Goal: Information Seeking & Learning: Check status

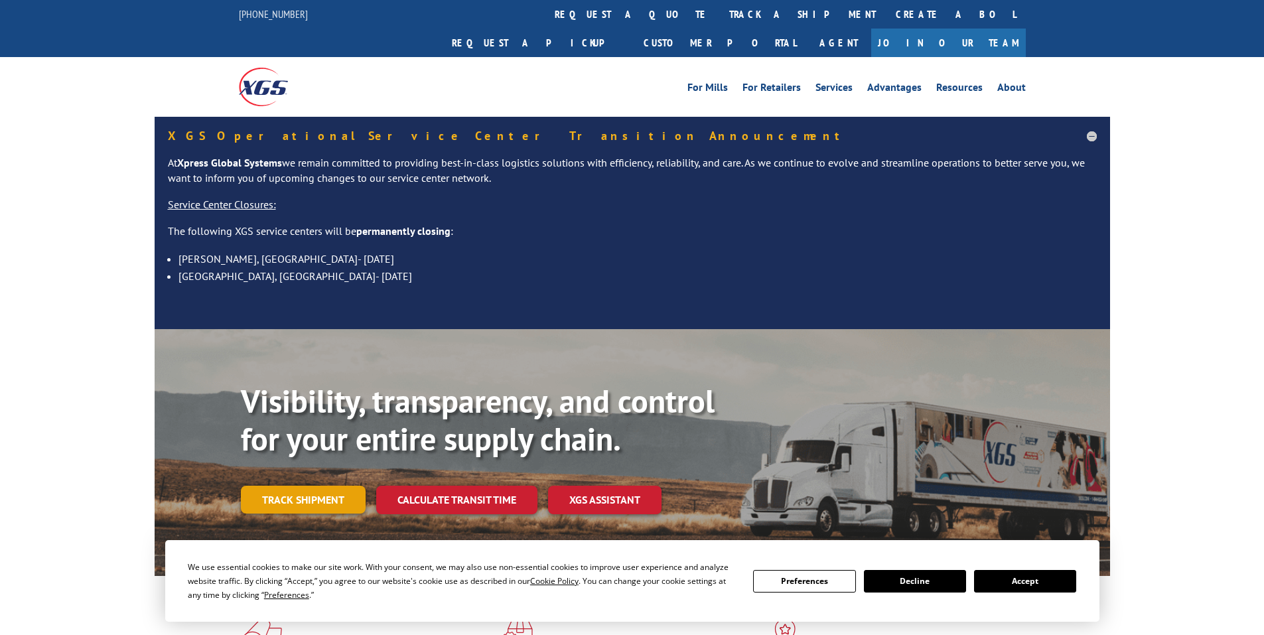
click at [321, 486] on link "Track shipment" at bounding box center [303, 500] width 125 height 28
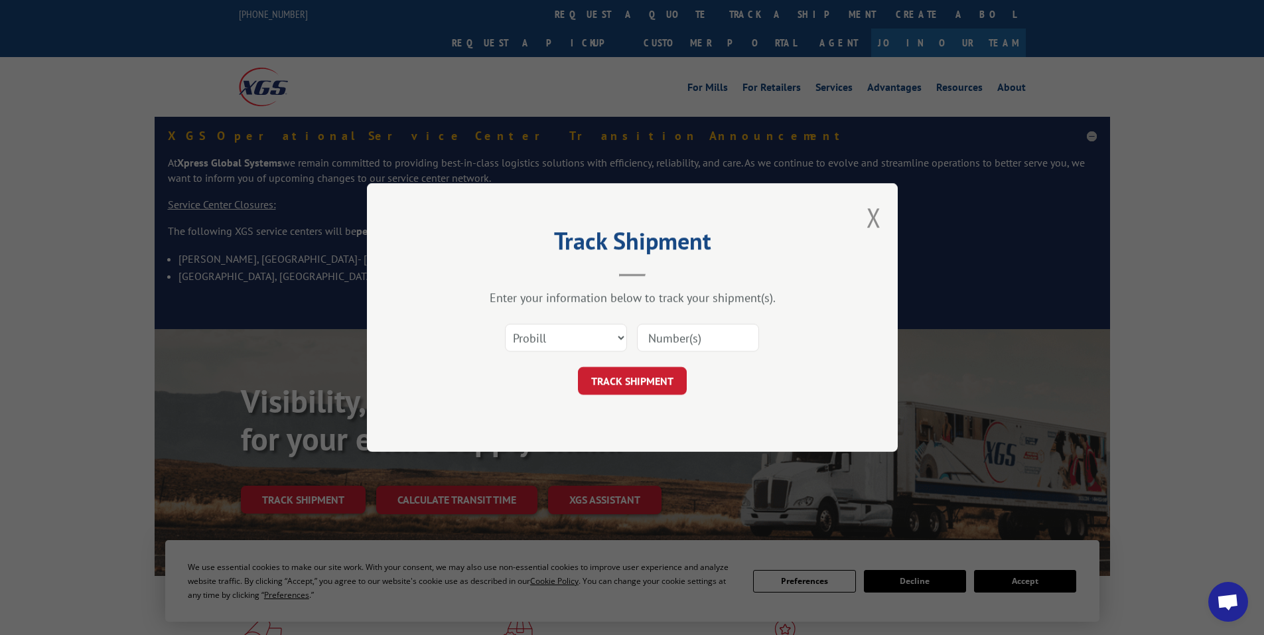
drag, startPoint x: 675, startPoint y: 342, endPoint x: 671, endPoint y: 335, distance: 7.7
click at [673, 340] on input at bounding box center [698, 338] width 122 height 28
paste input "16754802"
type input "16754802"
click at [641, 377] on button "TRACK SHIPMENT" at bounding box center [632, 381] width 109 height 28
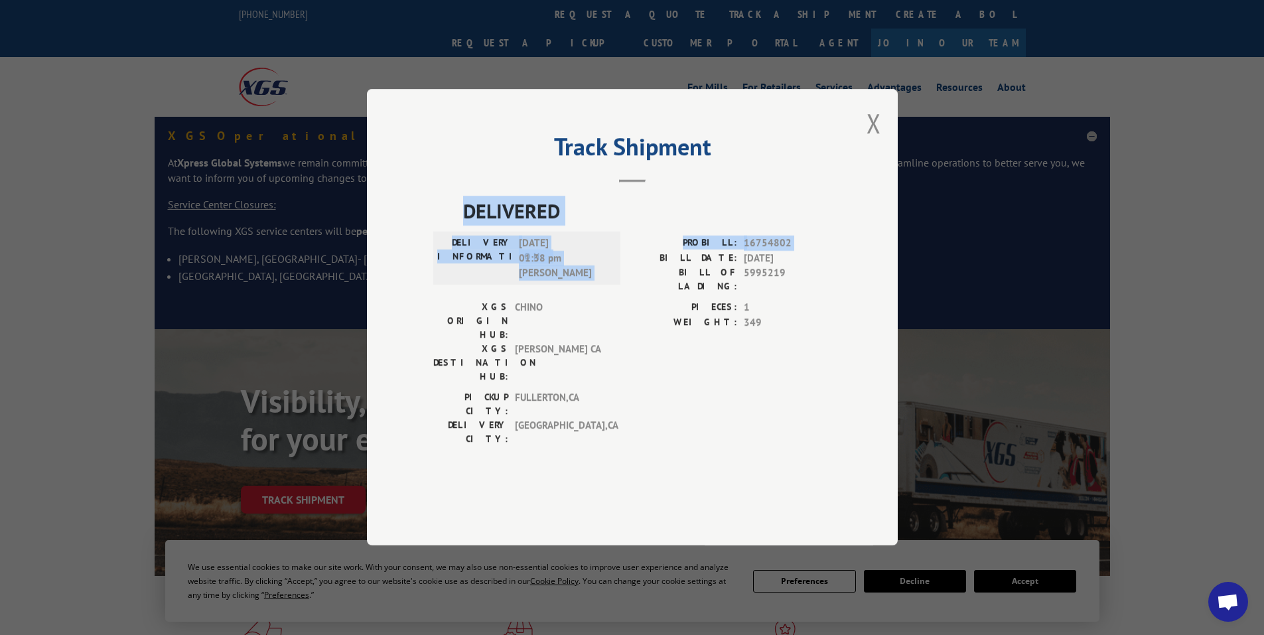
drag, startPoint x: 456, startPoint y: 235, endPoint x: 631, endPoint y: 279, distance: 180.0
click at [640, 289] on div "DELIVERED DELIVERY INFORMATION: [DATE] 01:38 pm [PERSON_NAME]: 16754802 BILL DA…" at bounding box center [632, 324] width 398 height 257
copy div "DELIVERED DELIVERY INFORMATION: [DATE] 01:38 pm [PERSON_NAME]: 16754802"
drag, startPoint x: 876, startPoint y: 145, endPoint x: 834, endPoint y: 159, distance: 43.8
click at [872, 141] on button "Close modal" at bounding box center [873, 122] width 15 height 35
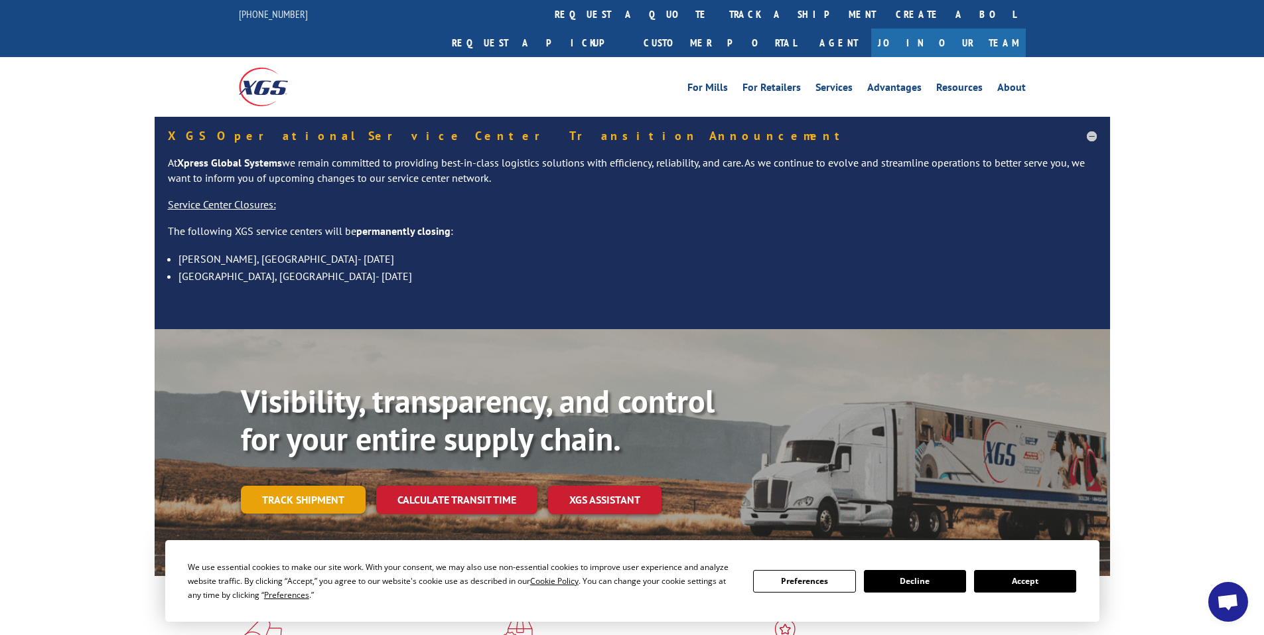
click at [302, 486] on link "Track shipment" at bounding box center [303, 500] width 125 height 28
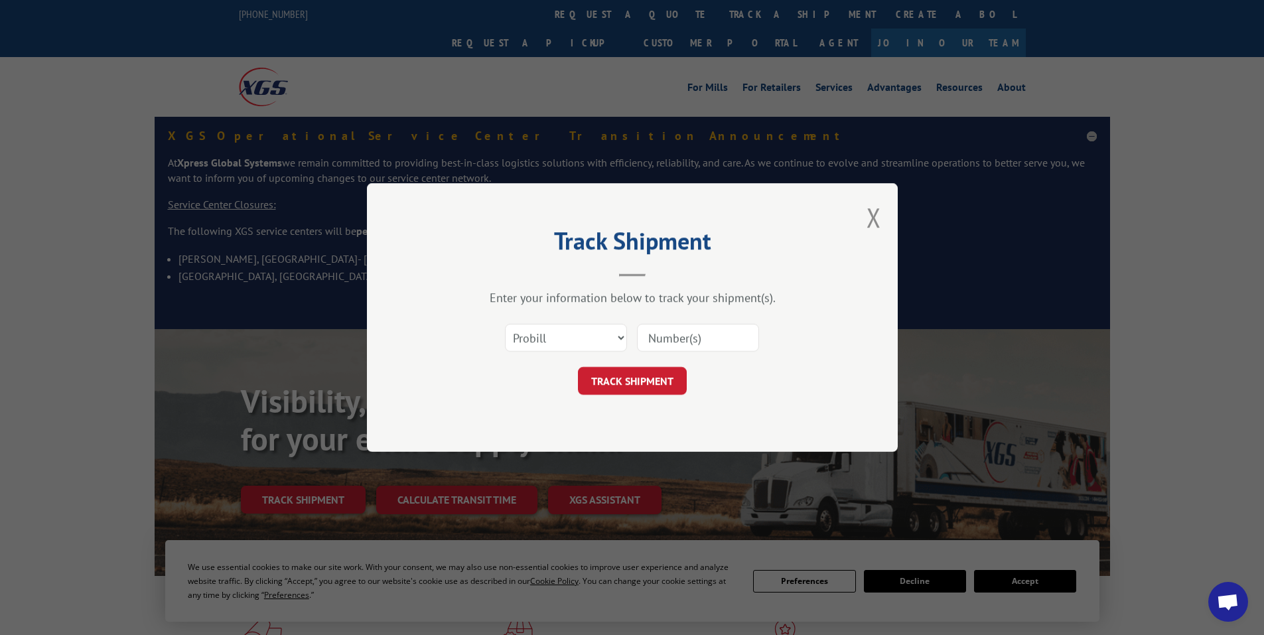
click at [675, 339] on input at bounding box center [698, 338] width 122 height 28
paste input "17467730"
type input "17467730"
click at [629, 378] on button "TRACK SHIPMENT" at bounding box center [632, 381] width 109 height 28
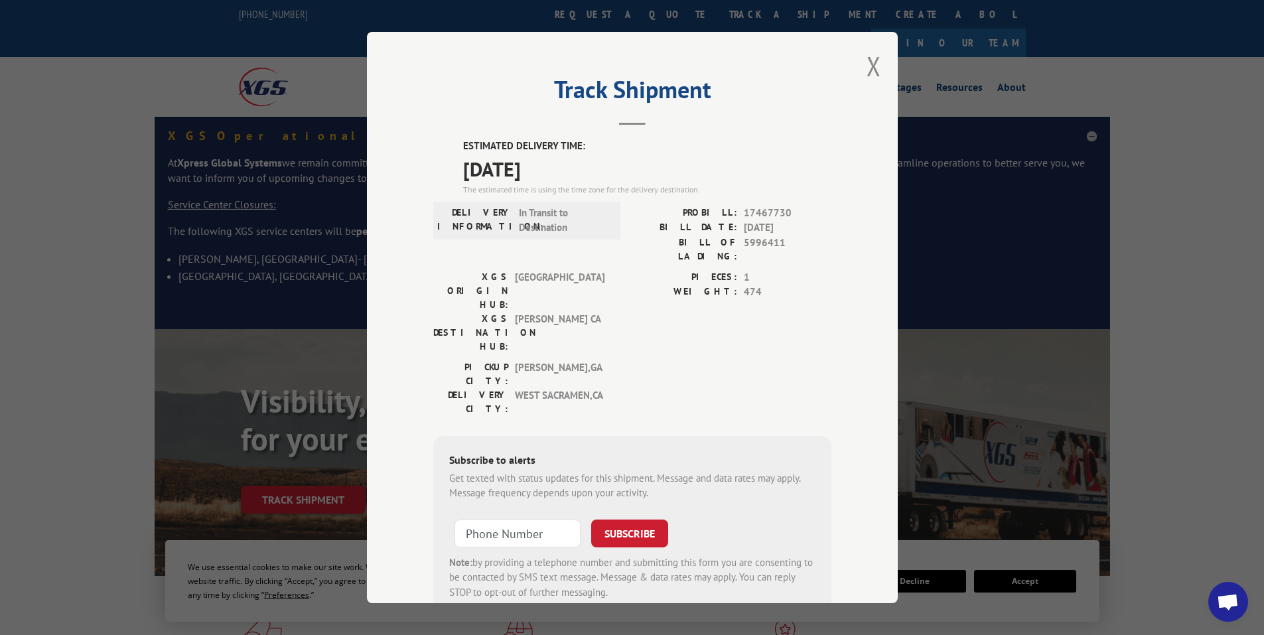
drag, startPoint x: 453, startPoint y: 141, endPoint x: 595, endPoint y: 168, distance: 144.7
click at [595, 168] on div "ESTIMATED DELIVERY TIME: [DATE] The estimated time is using the time zone for t…" at bounding box center [632, 377] width 398 height 477
copy div "ESTIMATED DELIVERY TIME: [DATE]"
click at [868, 60] on button "Close modal" at bounding box center [873, 65] width 15 height 35
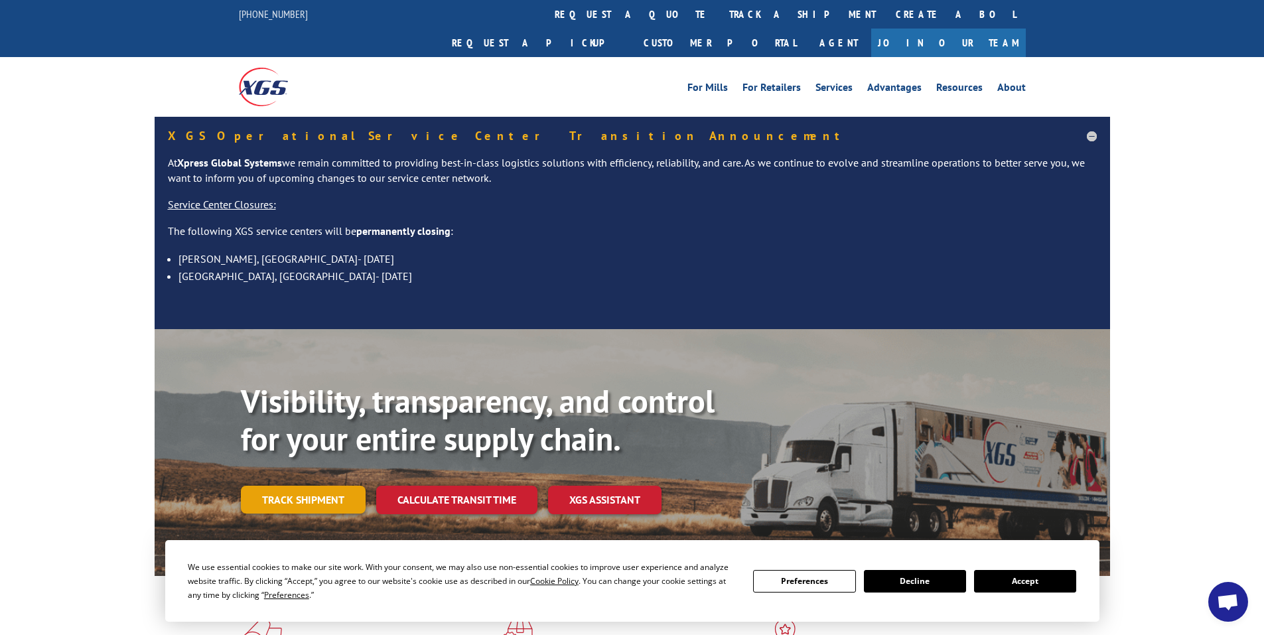
click at [302, 486] on link "Track shipment" at bounding box center [303, 500] width 125 height 28
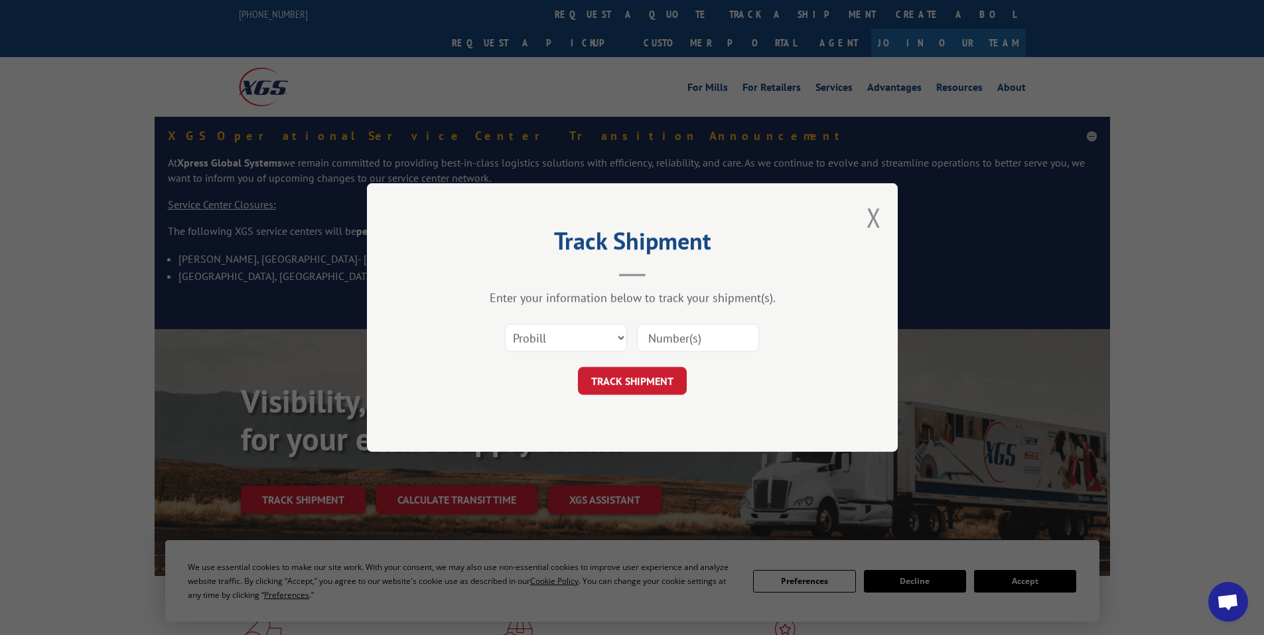
click at [675, 339] on input at bounding box center [698, 338] width 122 height 28
paste input "17516041"
type input "17516041"
click at [629, 379] on button "TRACK SHIPMENT" at bounding box center [632, 381] width 109 height 28
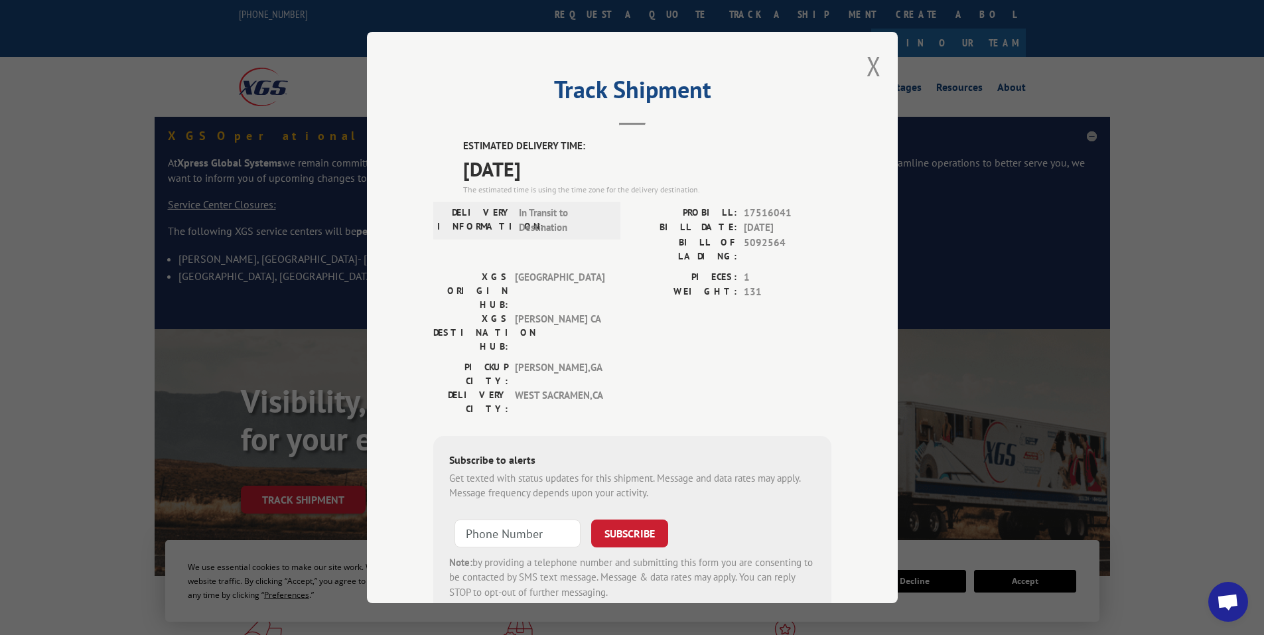
drag, startPoint x: 456, startPoint y: 141, endPoint x: 596, endPoint y: 163, distance: 141.7
click at [614, 168] on div "ESTIMATED DELIVERY TIME: [DATE] The estimated time is using the time zone for t…" at bounding box center [632, 377] width 398 height 477
copy div "ESTIMATED DELIVERY TIME: [DATE]"
click at [866, 58] on button "Close modal" at bounding box center [873, 65] width 15 height 35
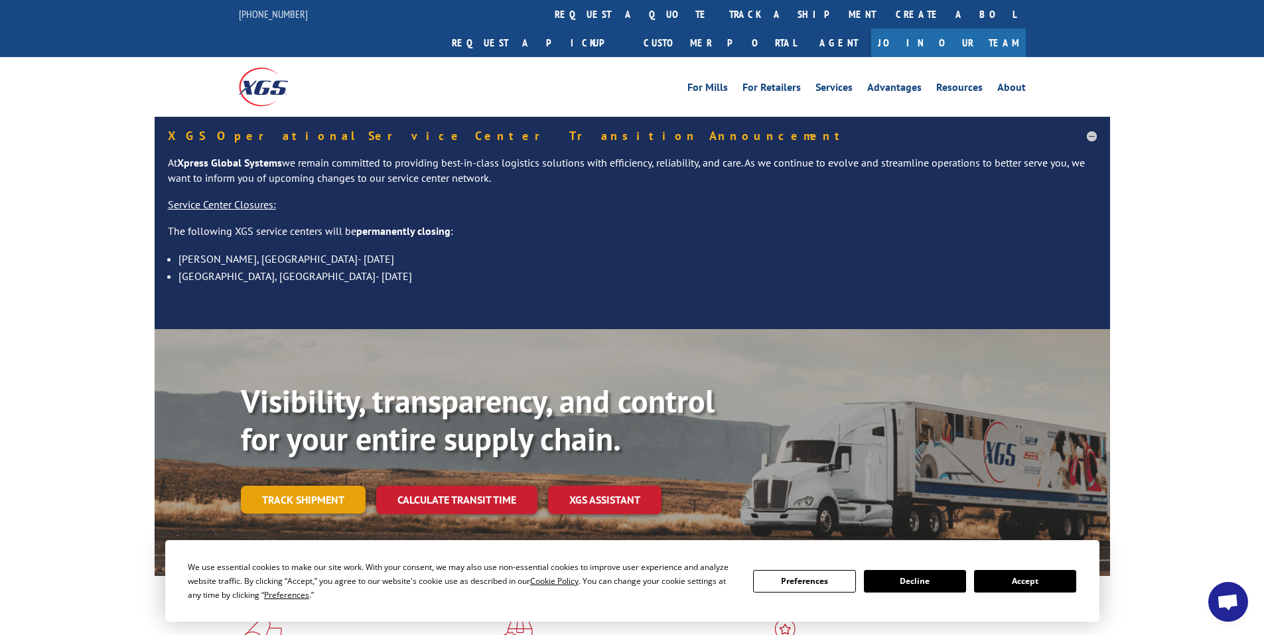
click at [286, 486] on link "Track shipment" at bounding box center [303, 500] width 125 height 28
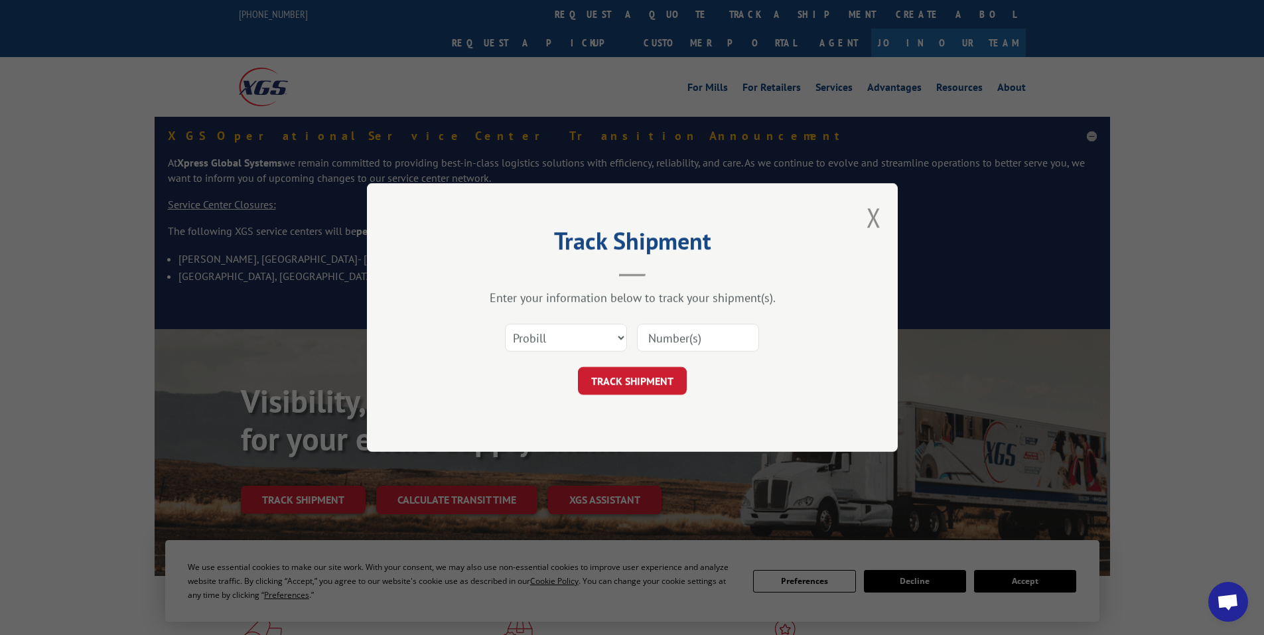
click at [702, 338] on input at bounding box center [698, 338] width 122 height 28
paste input "17515941"
type input "17515941"
click at [619, 380] on button "TRACK SHIPMENT" at bounding box center [632, 381] width 109 height 28
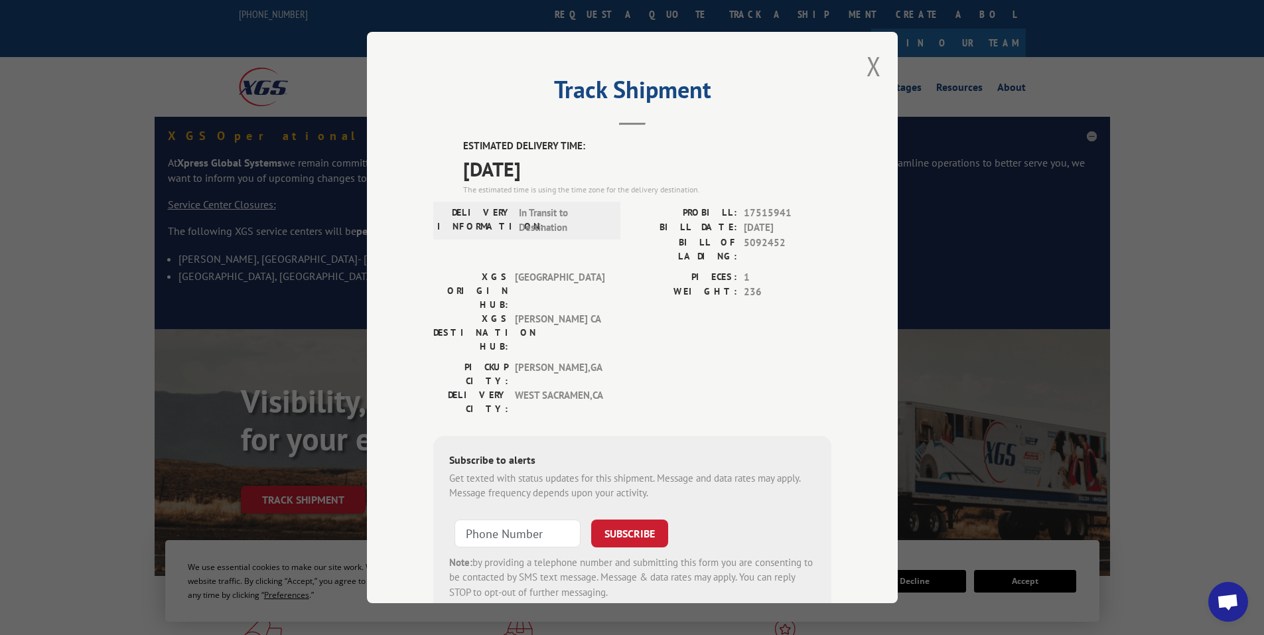
drag, startPoint x: 454, startPoint y: 137, endPoint x: 549, endPoint y: 161, distance: 97.3
click at [626, 176] on div "Track Shipment ESTIMATED DELIVERY TIME: [DATE] The estimated time is using the …" at bounding box center [632, 317] width 531 height 571
copy div "ESTIMATED DELIVERY TIME: [DATE]"
click at [866, 69] on button "Close modal" at bounding box center [873, 65] width 15 height 35
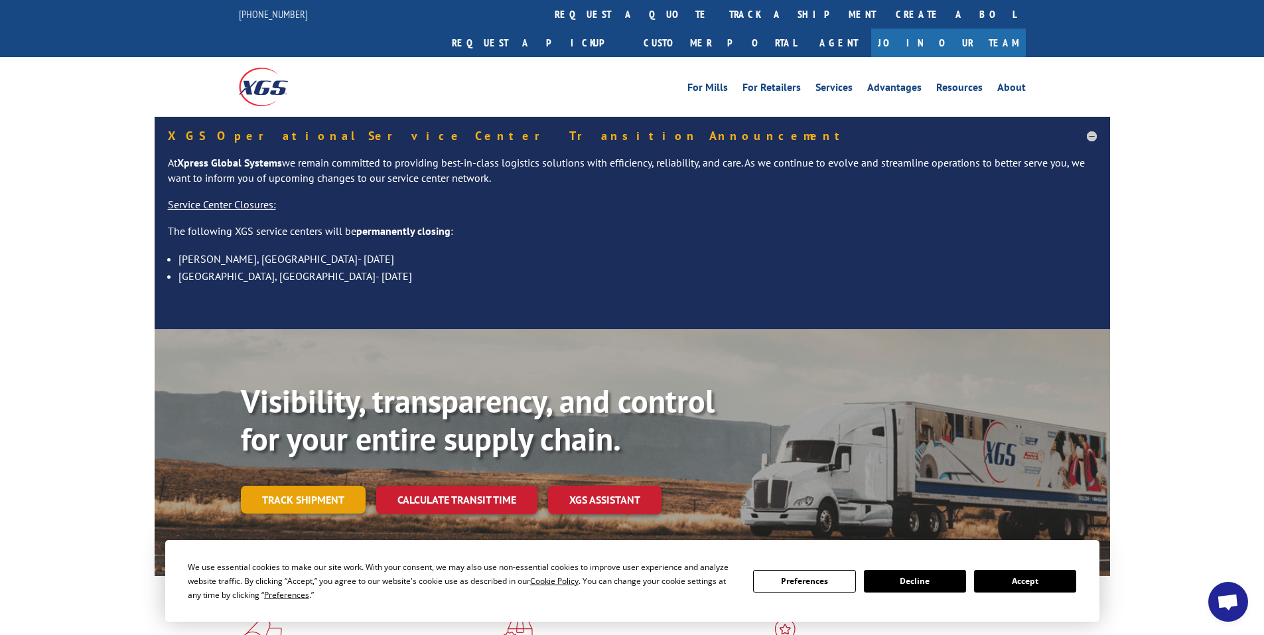
click at [318, 486] on link "Track shipment" at bounding box center [303, 500] width 125 height 28
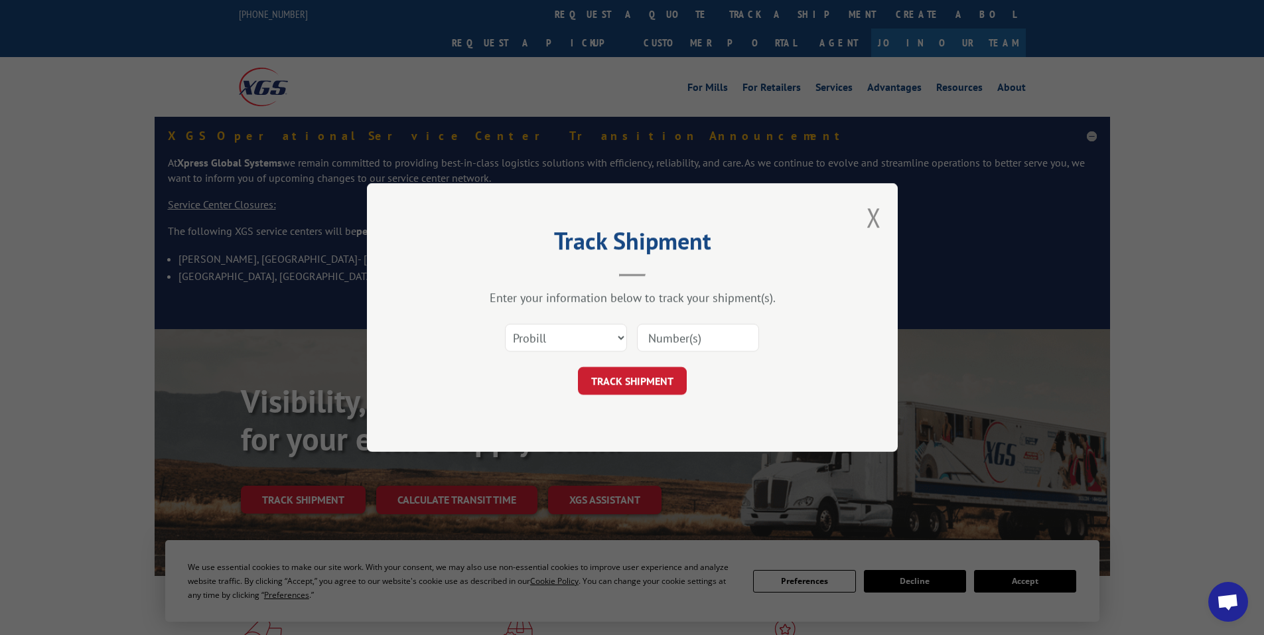
click at [660, 338] on input at bounding box center [698, 338] width 122 height 28
paste input "444261"
type input "444261"
click at [618, 379] on button "TRACK SHIPMENT" at bounding box center [632, 381] width 109 height 28
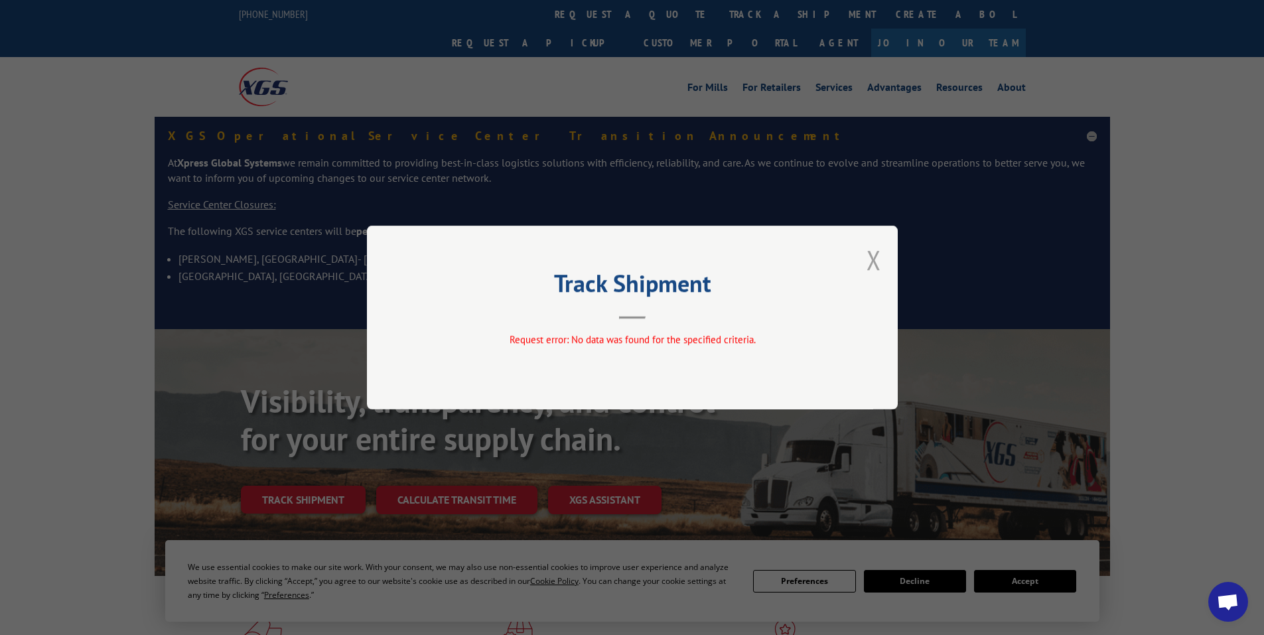
click at [868, 252] on button "Close modal" at bounding box center [873, 259] width 15 height 35
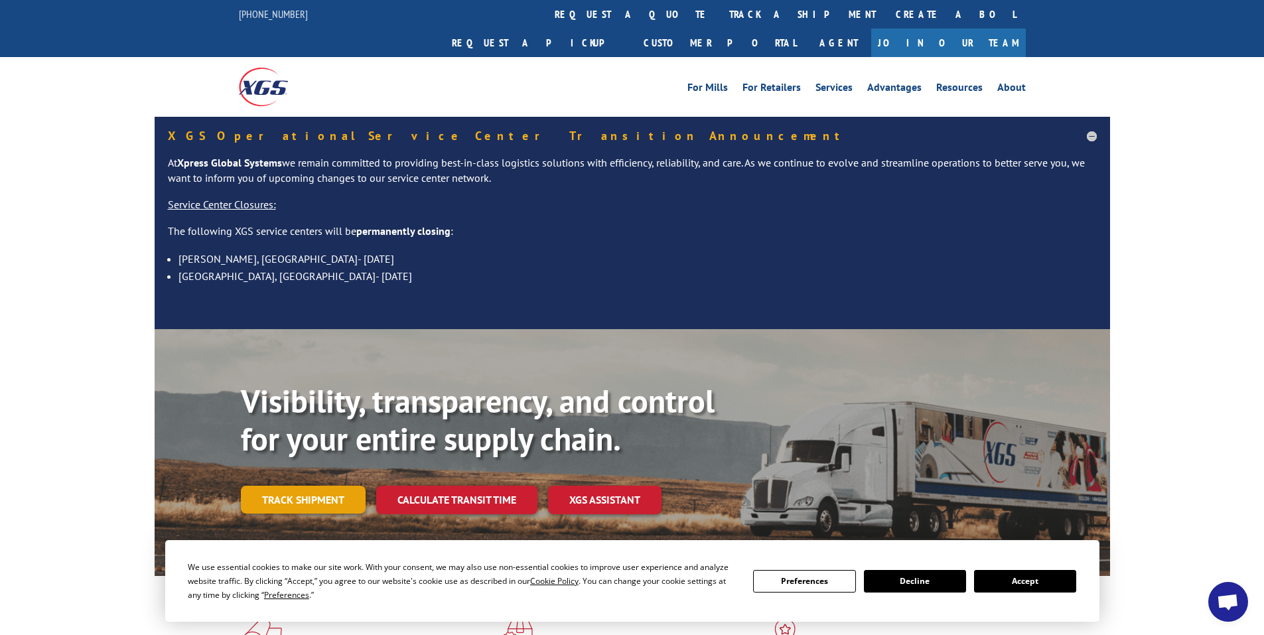
click at [340, 486] on link "Track shipment" at bounding box center [303, 500] width 125 height 28
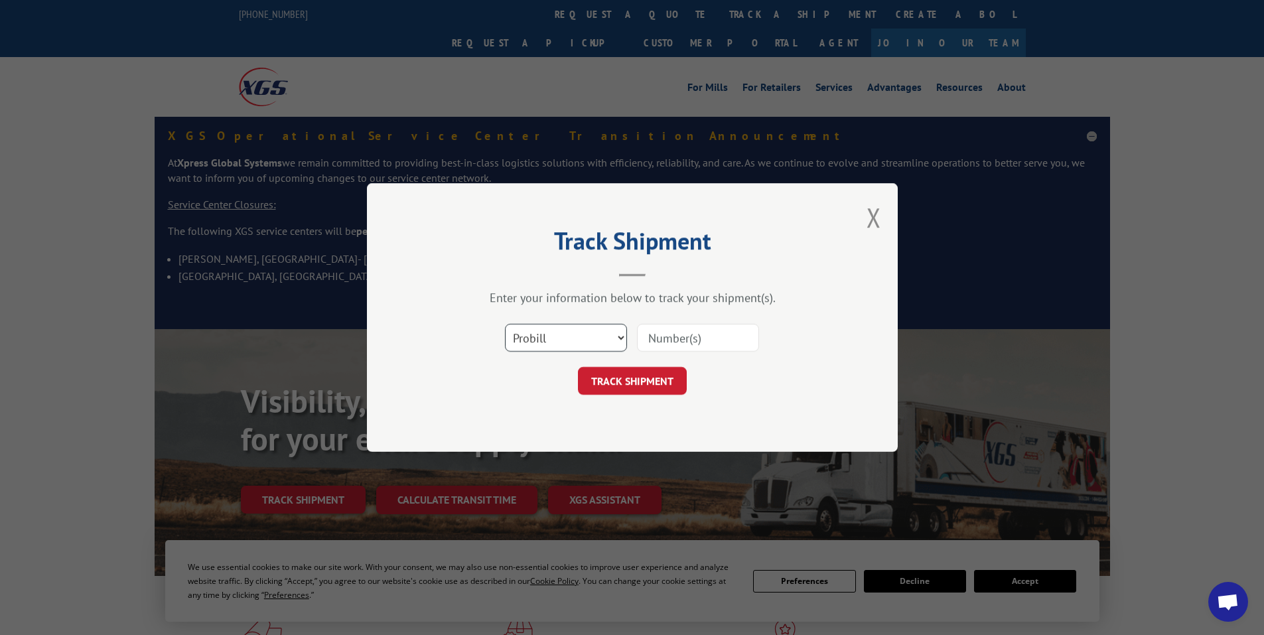
click at [561, 330] on select "Select category... Probill BOL PO" at bounding box center [566, 338] width 122 height 28
select select "po"
click at [505, 324] on select "Select category... Probill BOL PO" at bounding box center [566, 338] width 122 height 28
click at [689, 340] on input at bounding box center [698, 338] width 122 height 28
paste input "97508337"
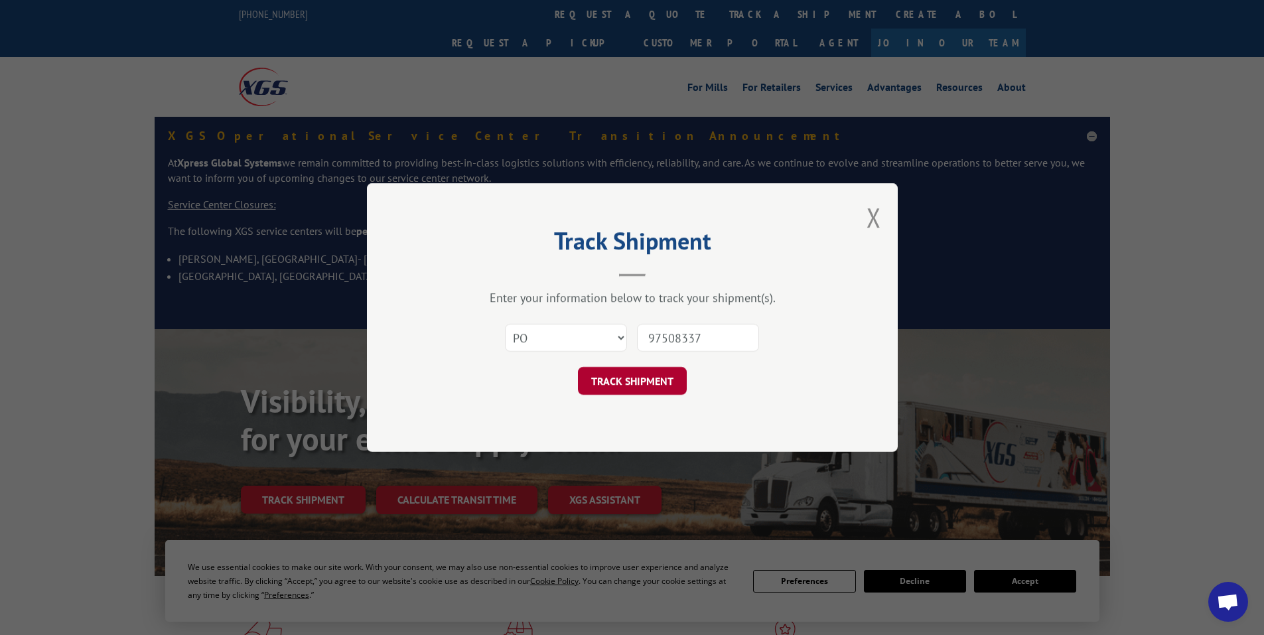
type input "97508337"
click at [634, 380] on button "TRACK SHIPMENT" at bounding box center [632, 381] width 109 height 28
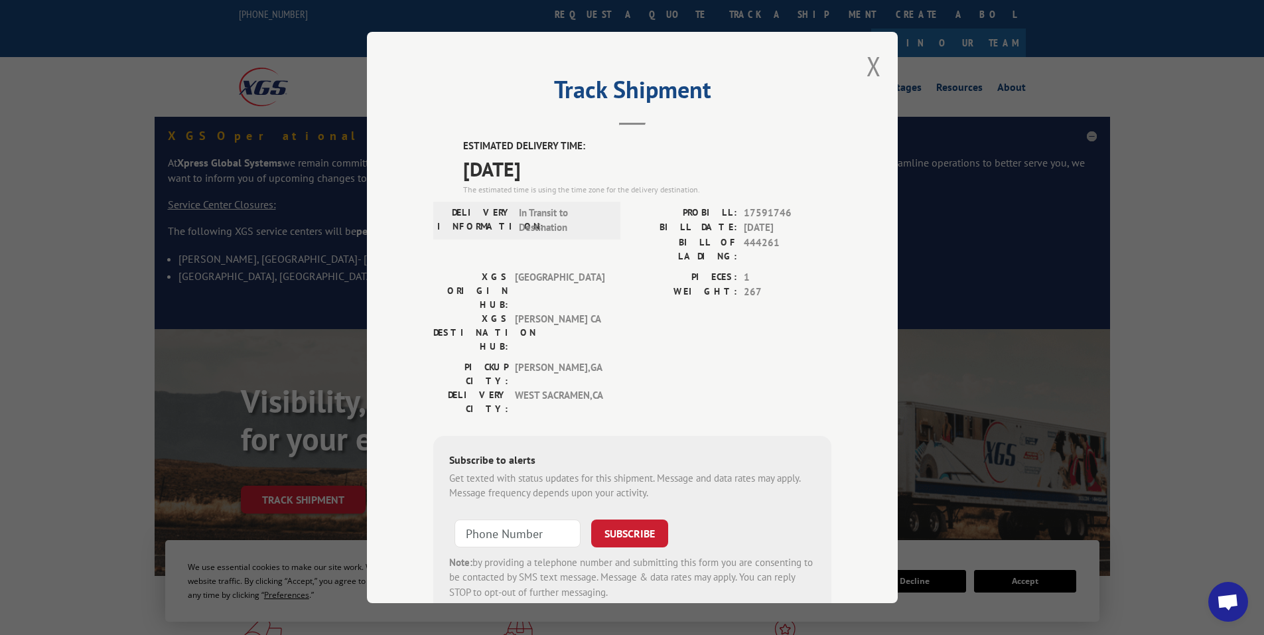
drag, startPoint x: 456, startPoint y: 141, endPoint x: 566, endPoint y: 168, distance: 113.4
click at [566, 168] on div "ESTIMATED DELIVERY TIME: [DATE] The estimated time is using the time zone for t…" at bounding box center [632, 377] width 398 height 477
copy div "ESTIMATED DELIVERY TIME: [DATE]"
